Goal: Information Seeking & Learning: Understand process/instructions

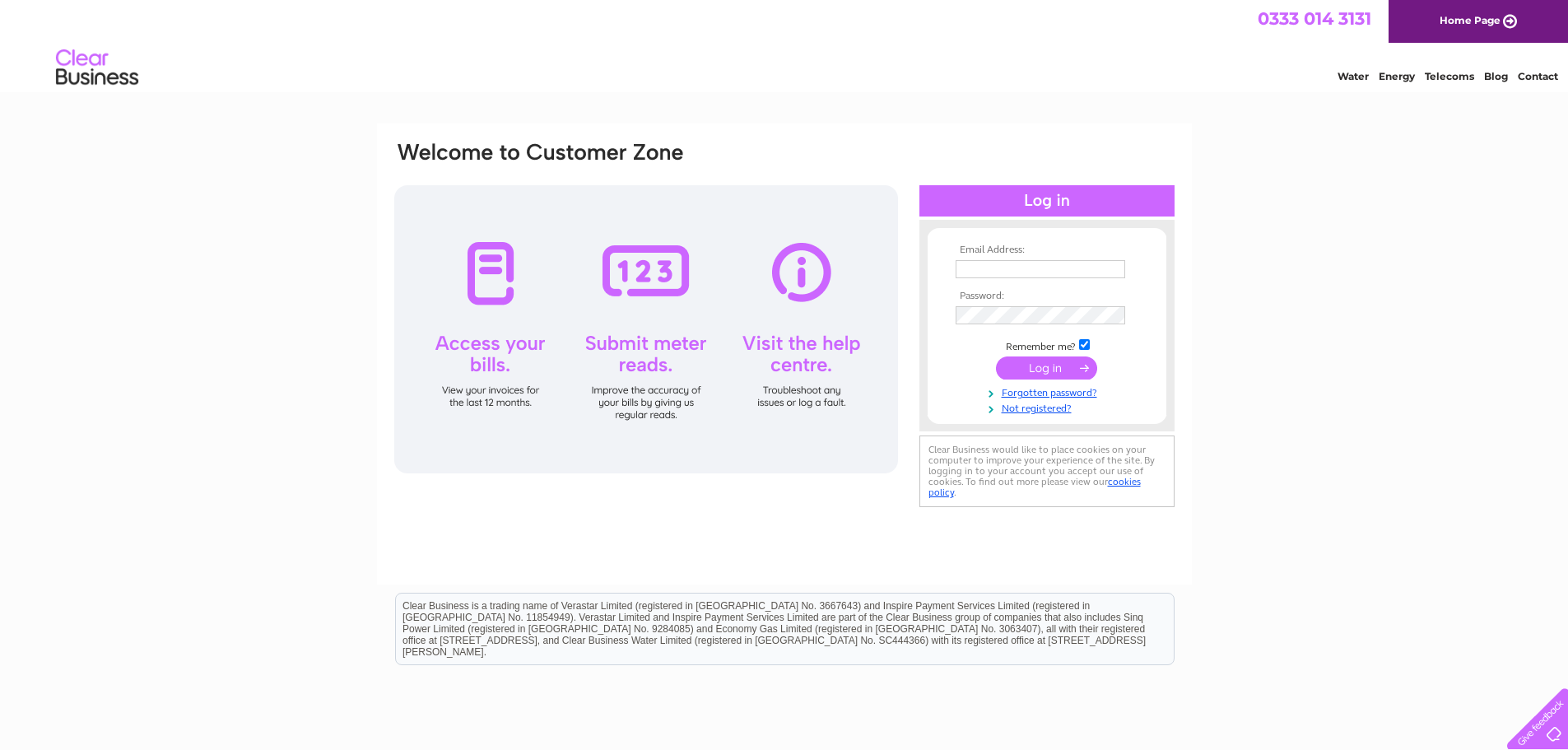
type input "[EMAIL_ADDRESS][DOMAIN_NAME]"
click at [1038, 363] on input "submit" at bounding box center [1046, 368] width 102 height 23
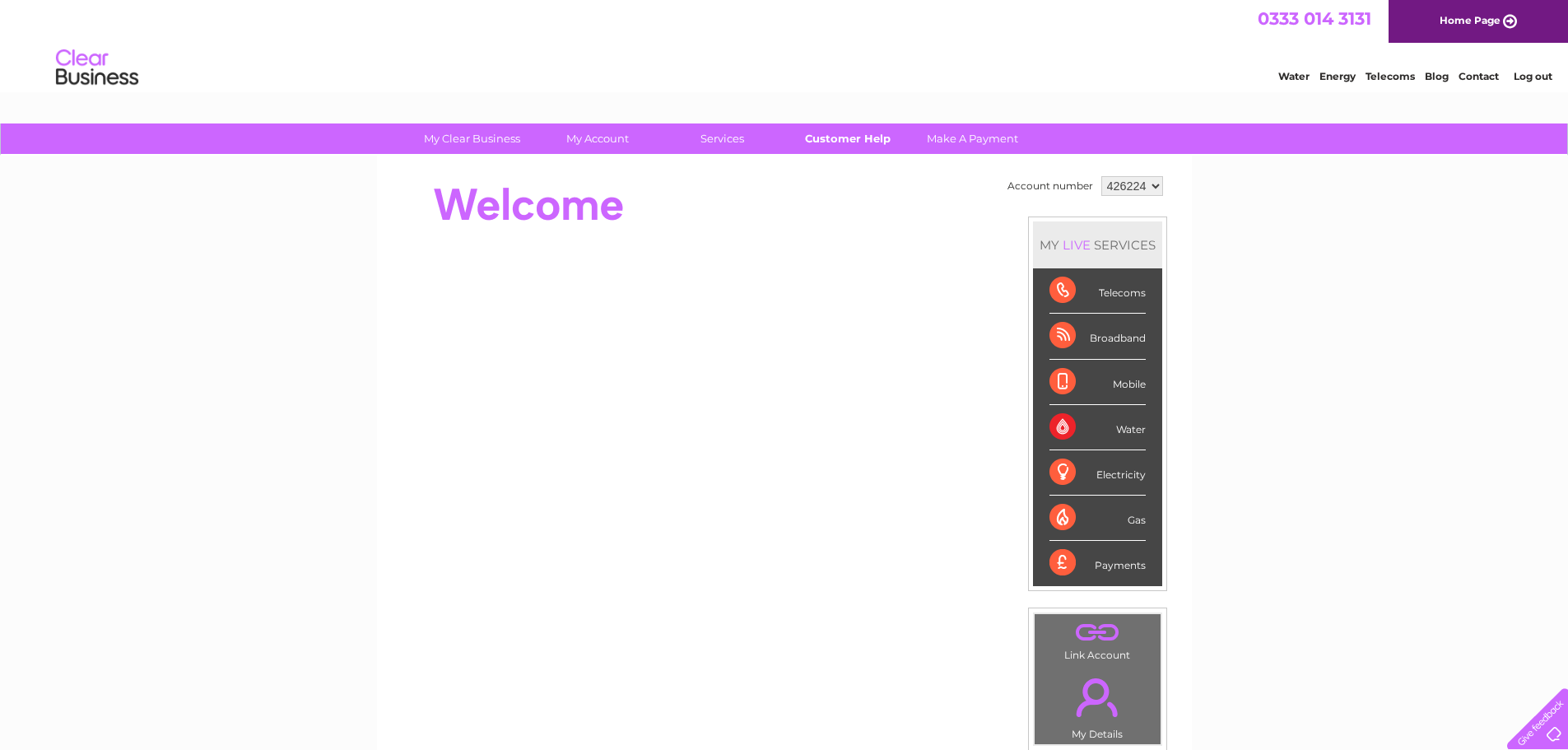
click at [827, 136] on link "Customer Help" at bounding box center [848, 139] width 136 height 31
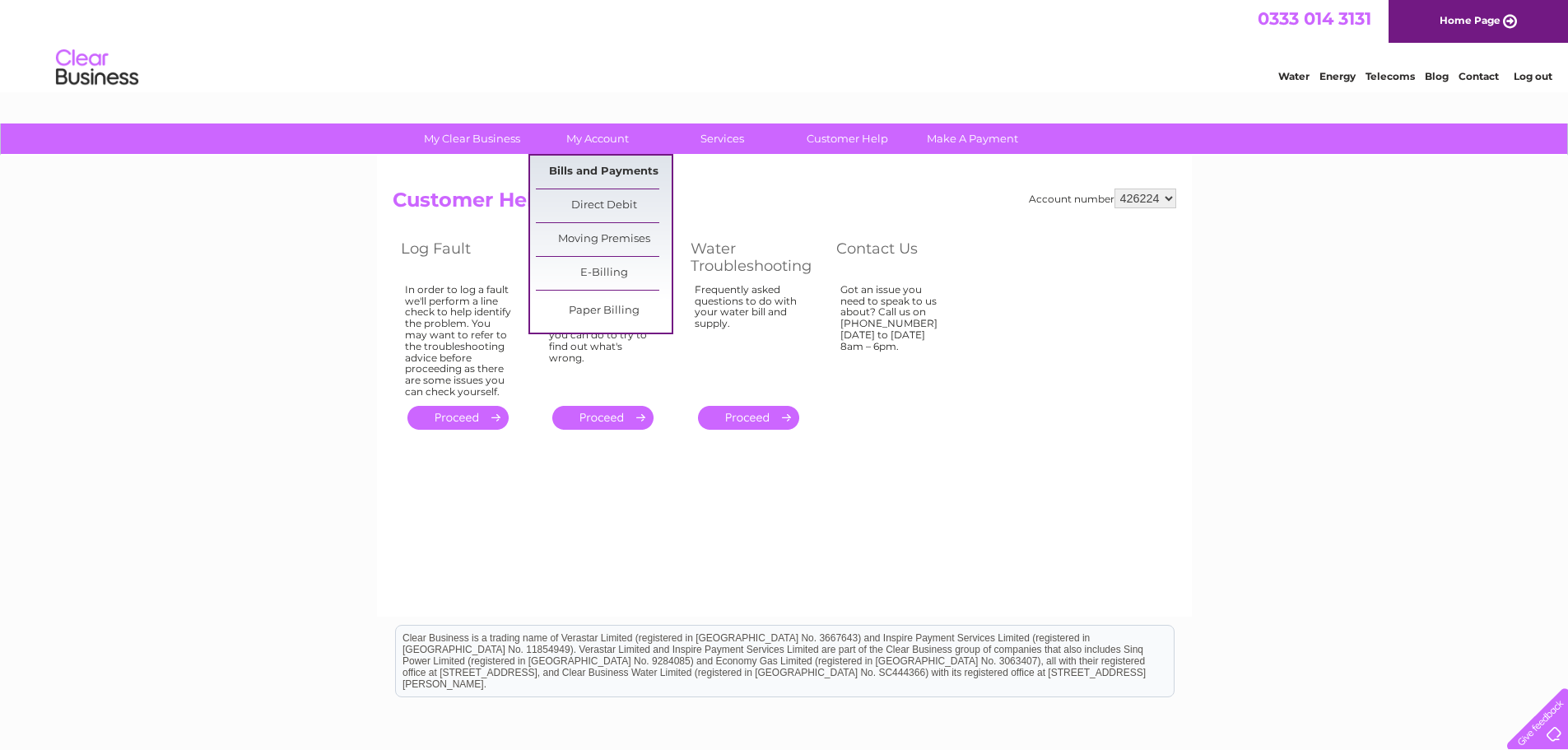
click at [594, 168] on link "Bills and Payments" at bounding box center [604, 171] width 136 height 33
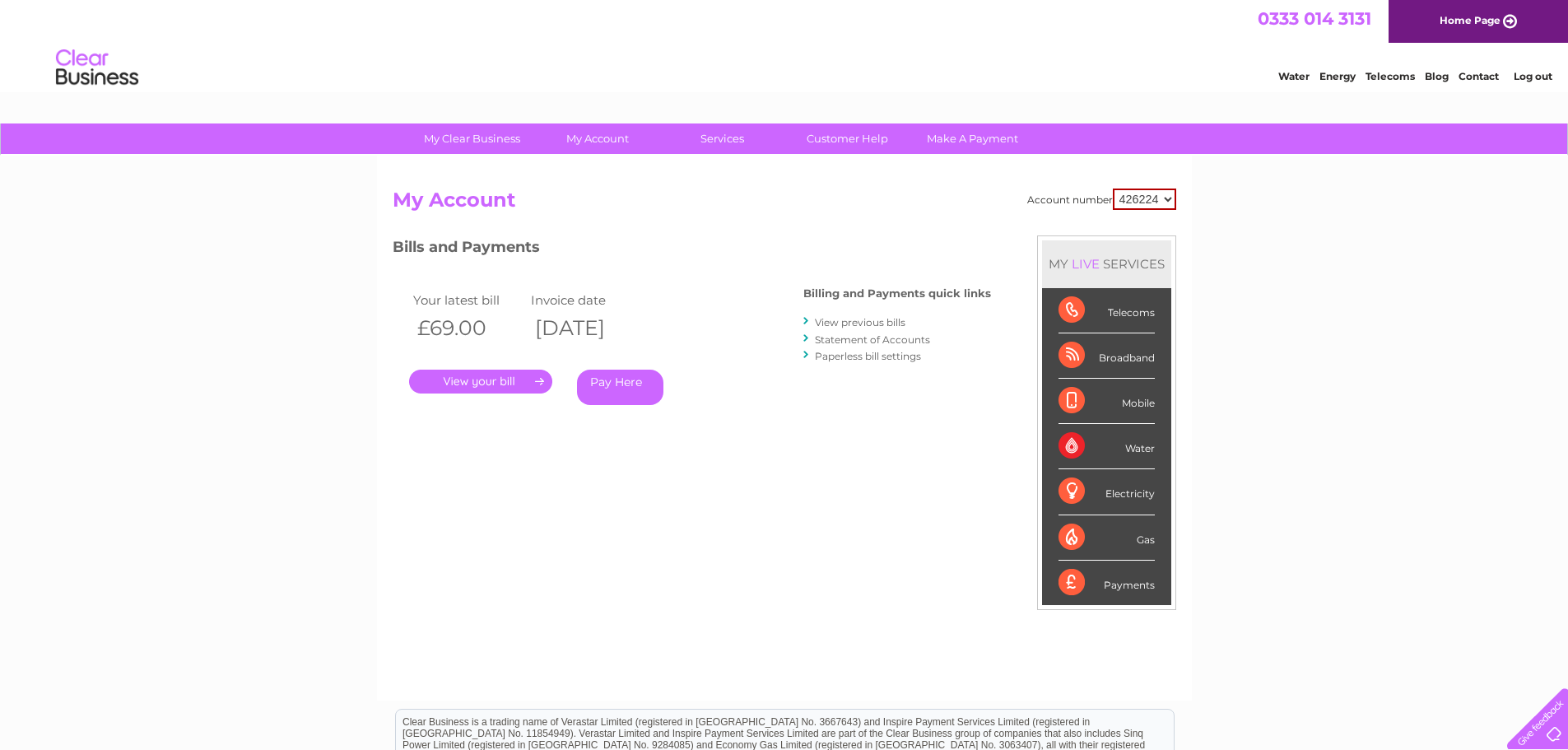
click at [730, 484] on div "Account number 426224 My Account MY LIVE SERVICES Telecoms Broadband Mobile Wat…" at bounding box center [784, 436] width 784 height 496
click at [1538, 75] on link "Log out" at bounding box center [1534, 75] width 39 height 12
